Goal: Find specific page/section: Locate a particular part of the current website

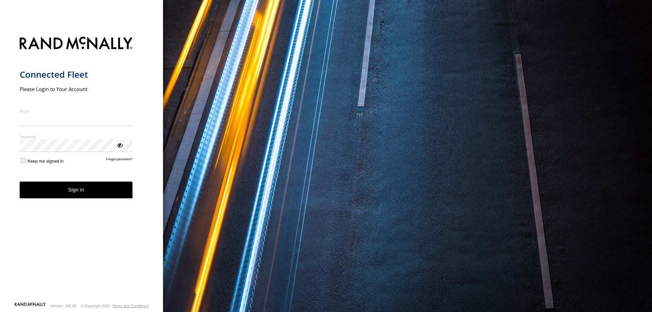
type input "**********"
drag, startPoint x: 0, startPoint y: 0, endPoint x: 125, endPoint y: 125, distance: 176.7
click at [125, 125] on input "**********" at bounding box center [76, 120] width 113 height 12
click at [96, 191] on button "Sign in" at bounding box center [76, 190] width 113 height 17
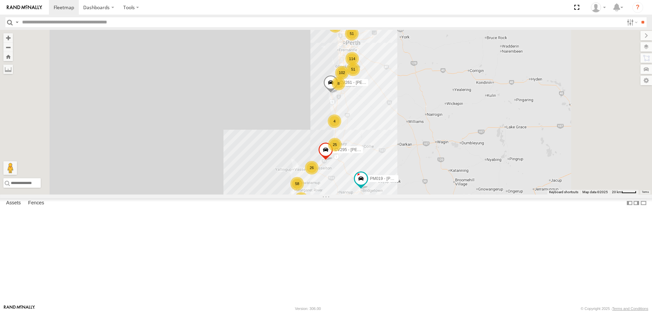
click at [35, 21] on input "text" at bounding box center [321, 22] width 604 height 10
paste input "*****"
type input "*****"
click at [639, 17] on input "**" at bounding box center [643, 22] width 8 height 10
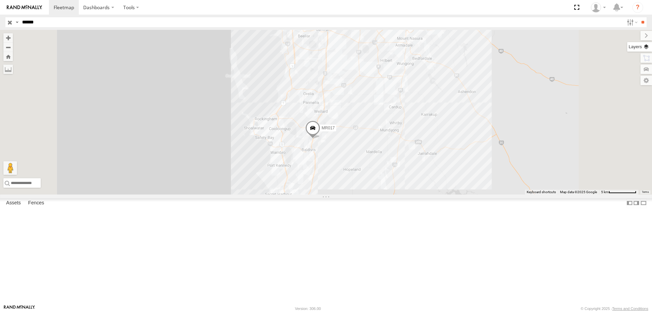
click at [647, 47] on label at bounding box center [639, 47] width 25 height 10
click at [0, 0] on span "Basemaps" at bounding box center [0, 0] width 0 height 0
click at [0, 0] on span "Satellite + Roadmap" at bounding box center [0, 0] width 0 height 0
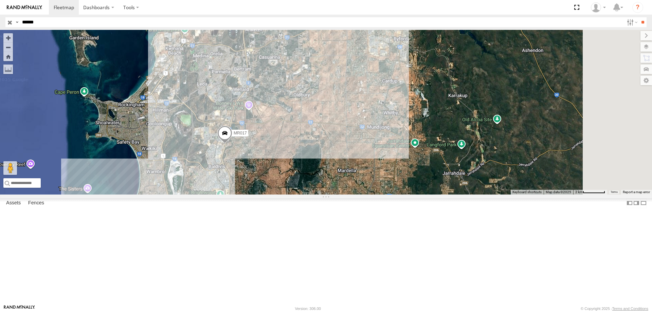
drag, startPoint x: 439, startPoint y: 198, endPoint x: 368, endPoint y: 205, distance: 71.4
click at [368, 195] on div "MR017" at bounding box center [326, 112] width 652 height 165
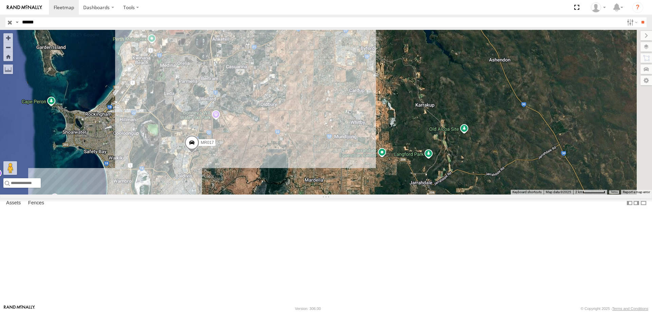
drag, startPoint x: 384, startPoint y: 217, endPoint x: 354, endPoint y: 238, distance: 37.5
click at [354, 195] on div "MR017" at bounding box center [326, 112] width 652 height 165
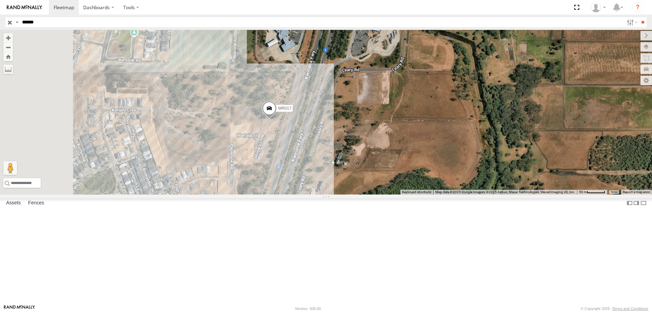
drag, startPoint x: 282, startPoint y: 225, endPoint x: 347, endPoint y: 210, distance: 66.5
click at [347, 195] on div "MR017" at bounding box center [326, 112] width 652 height 165
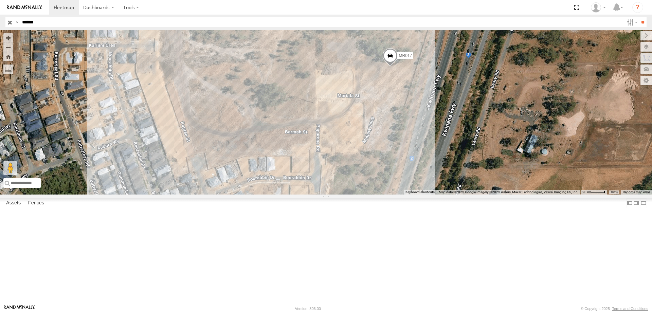
drag, startPoint x: 443, startPoint y: 144, endPoint x: 466, endPoint y: 118, distance: 34.9
click at [466, 118] on div "MR017" at bounding box center [326, 112] width 652 height 165
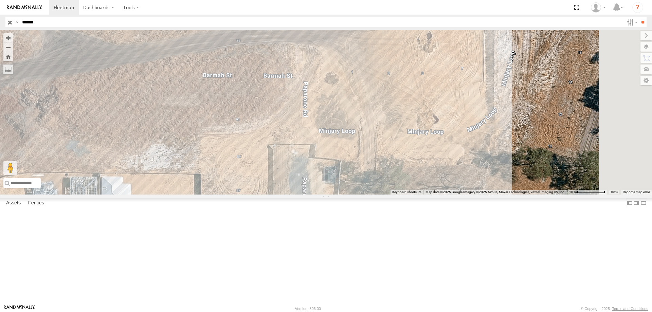
drag, startPoint x: 468, startPoint y: 201, endPoint x: 346, endPoint y: 271, distance: 140.5
click at [349, 195] on div "MR017" at bounding box center [326, 112] width 652 height 165
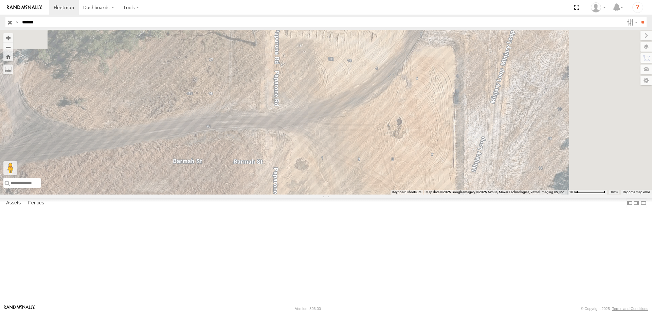
drag, startPoint x: 338, startPoint y: 199, endPoint x: 318, endPoint y: 282, distance: 86.0
click at [318, 195] on div "MR017" at bounding box center [326, 112] width 652 height 165
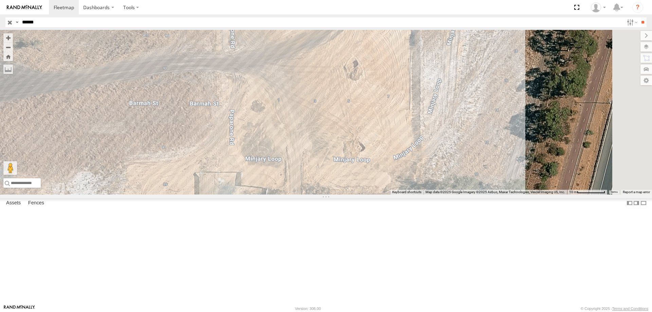
drag, startPoint x: 385, startPoint y: 203, endPoint x: 342, endPoint y: 140, distance: 76.5
click at [342, 140] on div "MR017" at bounding box center [326, 112] width 652 height 165
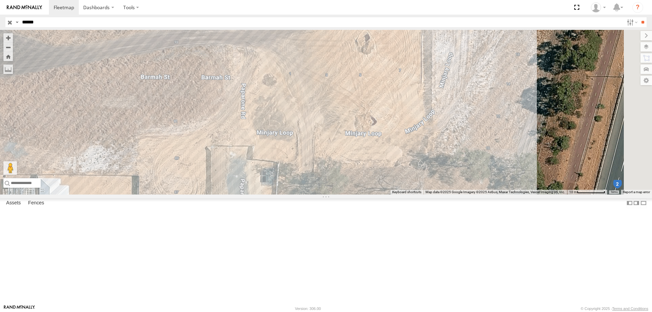
drag, startPoint x: 344, startPoint y: 173, endPoint x: 363, endPoint y: 142, distance: 36.6
click at [363, 143] on div "MR017" at bounding box center [326, 112] width 652 height 165
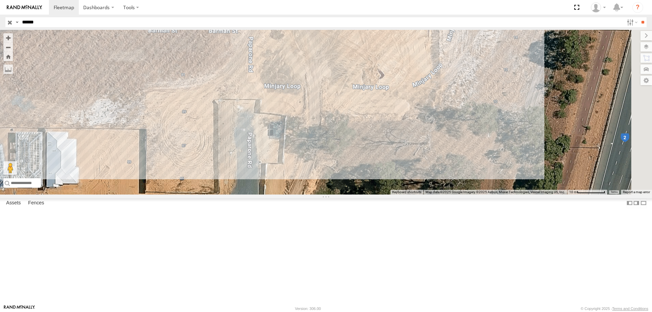
drag, startPoint x: 332, startPoint y: 185, endPoint x: 329, endPoint y: 161, distance: 24.3
click at [329, 161] on div "MR017" at bounding box center [326, 112] width 652 height 165
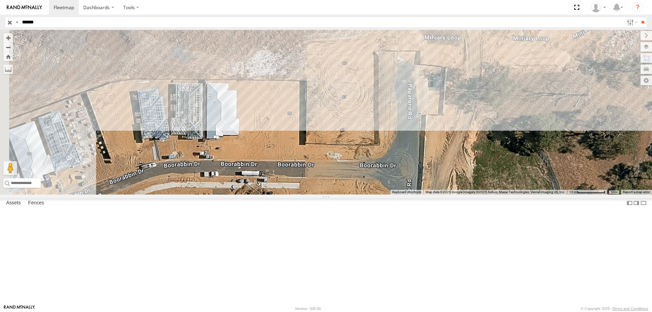
drag, startPoint x: 356, startPoint y: 244, endPoint x: 525, endPoint y: 198, distance: 175.4
click at [525, 195] on div "MR017" at bounding box center [326, 112] width 652 height 165
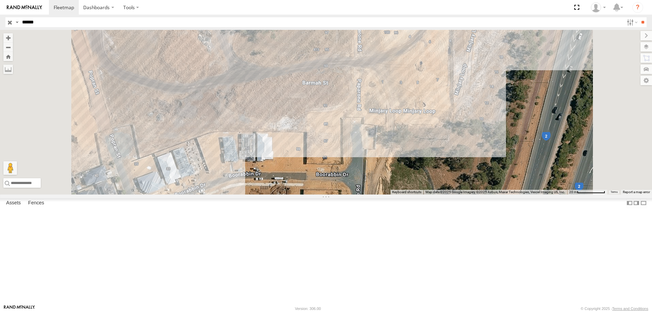
drag, startPoint x: 382, startPoint y: 193, endPoint x: 391, endPoint y: 205, distance: 15.6
click at [391, 195] on div "MR017" at bounding box center [326, 112] width 652 height 165
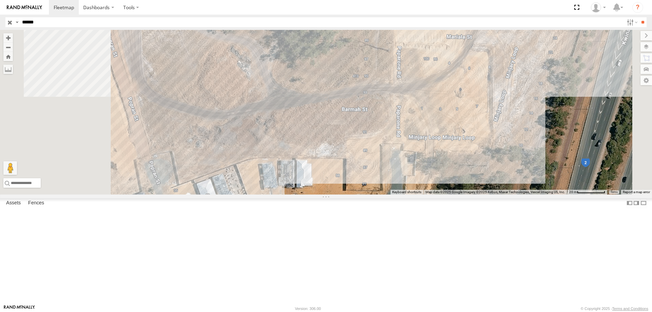
drag, startPoint x: 343, startPoint y: 148, endPoint x: 383, endPoint y: 179, distance: 50.4
click at [386, 179] on div "MR017" at bounding box center [326, 112] width 652 height 165
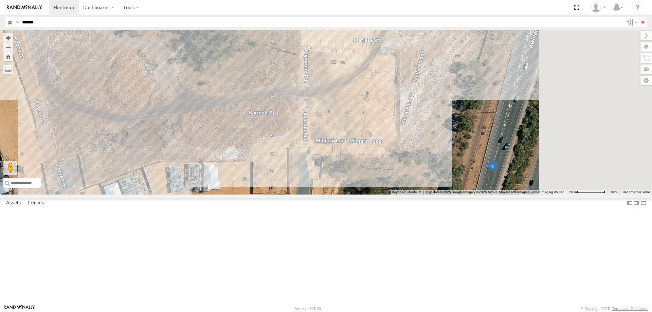
drag, startPoint x: 442, startPoint y: 146, endPoint x: 329, endPoint y: 149, distance: 113.1
click at [330, 149] on div "MR017" at bounding box center [326, 112] width 652 height 165
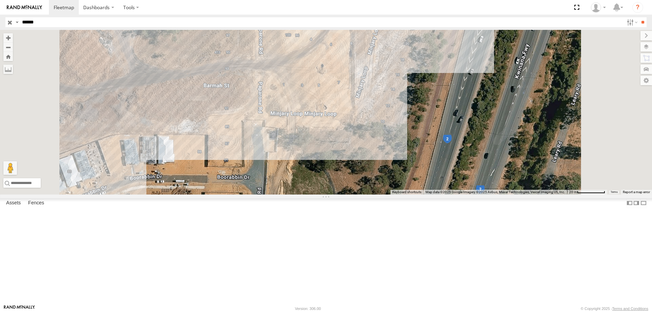
drag, startPoint x: 388, startPoint y: 130, endPoint x: 415, endPoint y: 209, distance: 83.6
click at [417, 195] on div "MR017" at bounding box center [326, 112] width 652 height 165
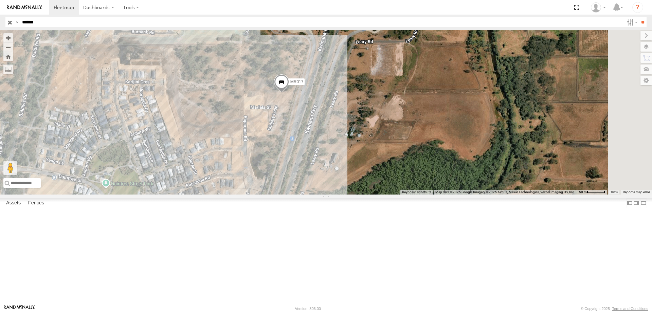
drag, startPoint x: 364, startPoint y: 123, endPoint x: 330, endPoint y: 130, distance: 34.4
click at [330, 130] on div "MR017" at bounding box center [326, 112] width 652 height 165
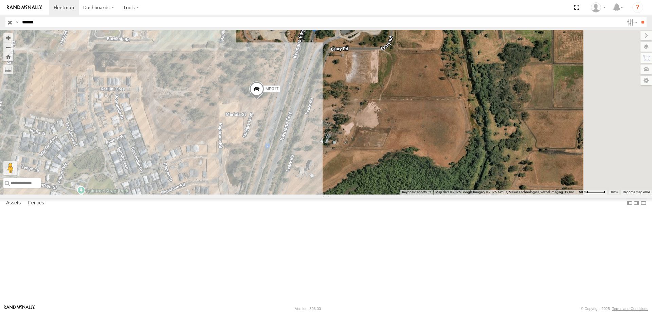
drag, startPoint x: 324, startPoint y: 139, endPoint x: 298, endPoint y: 147, distance: 26.9
click at [298, 147] on div "MR017" at bounding box center [326, 112] width 652 height 165
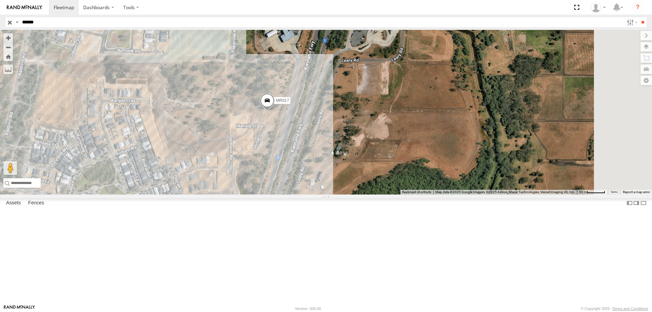
drag, startPoint x: 276, startPoint y: 133, endPoint x: 288, endPoint y: 146, distance: 17.8
click at [288, 146] on div "MR017" at bounding box center [326, 112] width 652 height 165
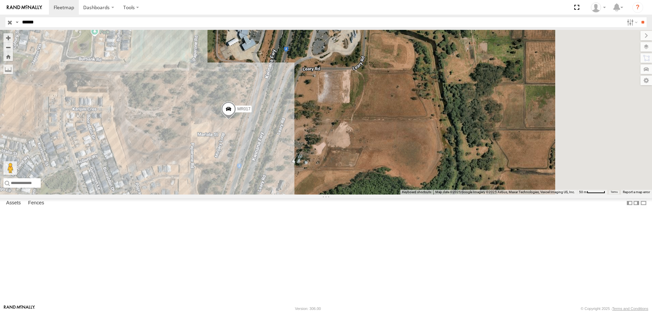
click at [254, 166] on div "MR017" at bounding box center [326, 112] width 652 height 165
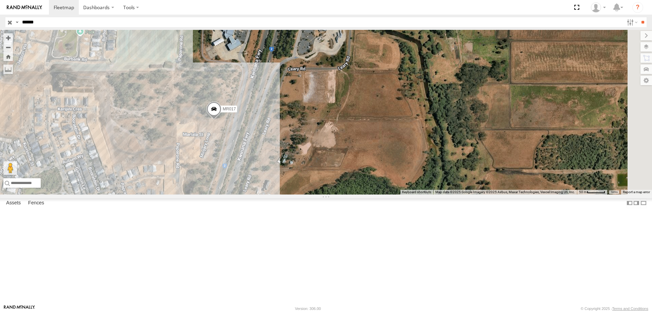
drag, startPoint x: 289, startPoint y: 159, endPoint x: 274, endPoint y: 159, distance: 15.3
click at [274, 159] on div "MR017" at bounding box center [326, 112] width 652 height 165
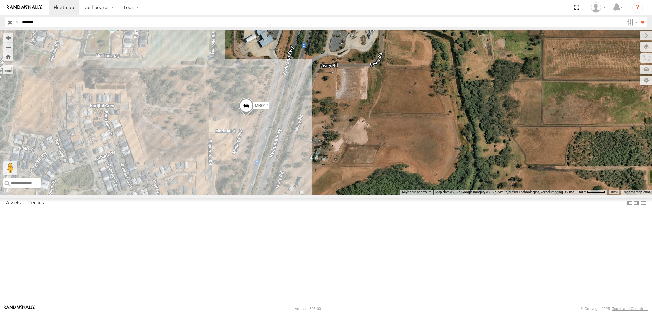
drag, startPoint x: 288, startPoint y: 152, endPoint x: 311, endPoint y: 154, distance: 23.9
click at [311, 154] on div "MR017" at bounding box center [326, 112] width 652 height 165
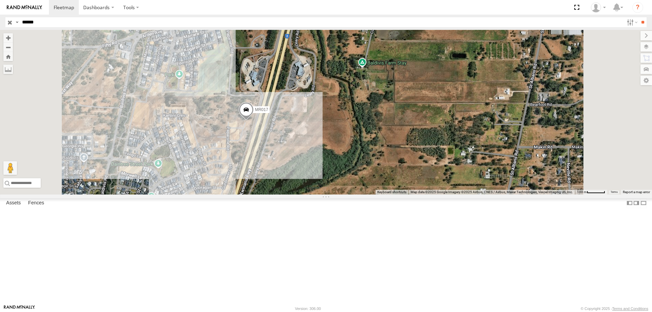
drag, startPoint x: 376, startPoint y: 171, endPoint x: 388, endPoint y: 182, distance: 16.1
click at [388, 182] on div "MR017" at bounding box center [326, 112] width 652 height 165
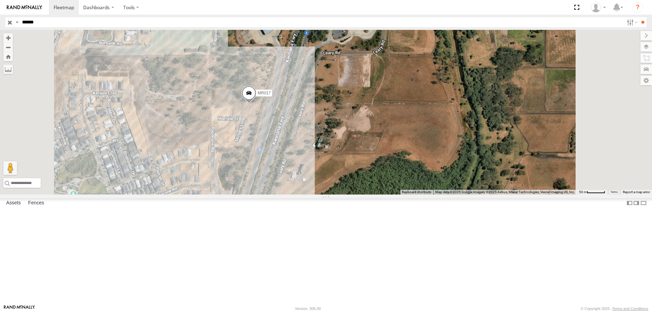
drag, startPoint x: 325, startPoint y: 190, endPoint x: 322, endPoint y: 182, distance: 8.4
click at [322, 182] on div "MR017" at bounding box center [326, 112] width 652 height 165
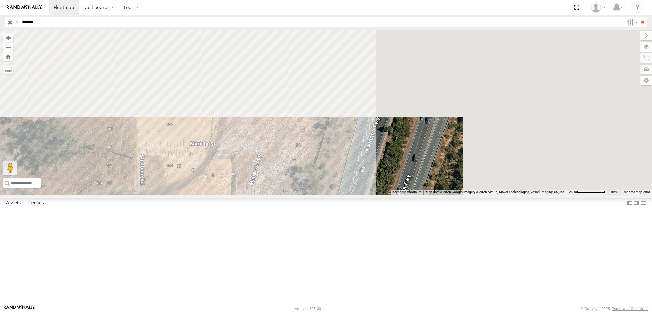
drag, startPoint x: 310, startPoint y: 238, endPoint x: 300, endPoint y: 265, distance: 29.2
click at [300, 195] on div at bounding box center [326, 112] width 652 height 165
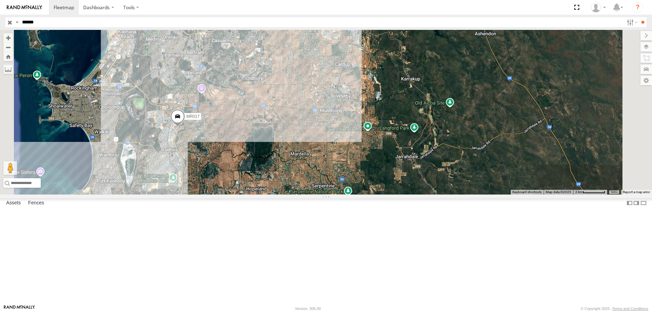
click at [8, 22] on input "button" at bounding box center [9, 22] width 9 height 10
